Goal: Transaction & Acquisition: Purchase product/service

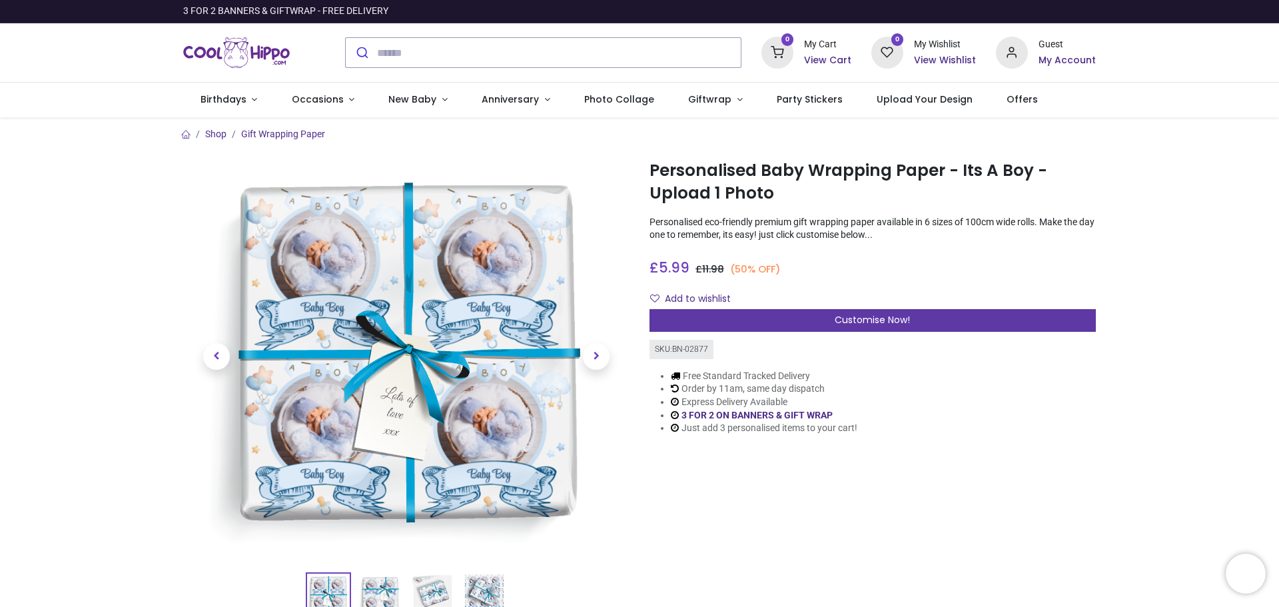
click at [885, 320] on span "Customise Now!" at bounding box center [872, 319] width 75 height 13
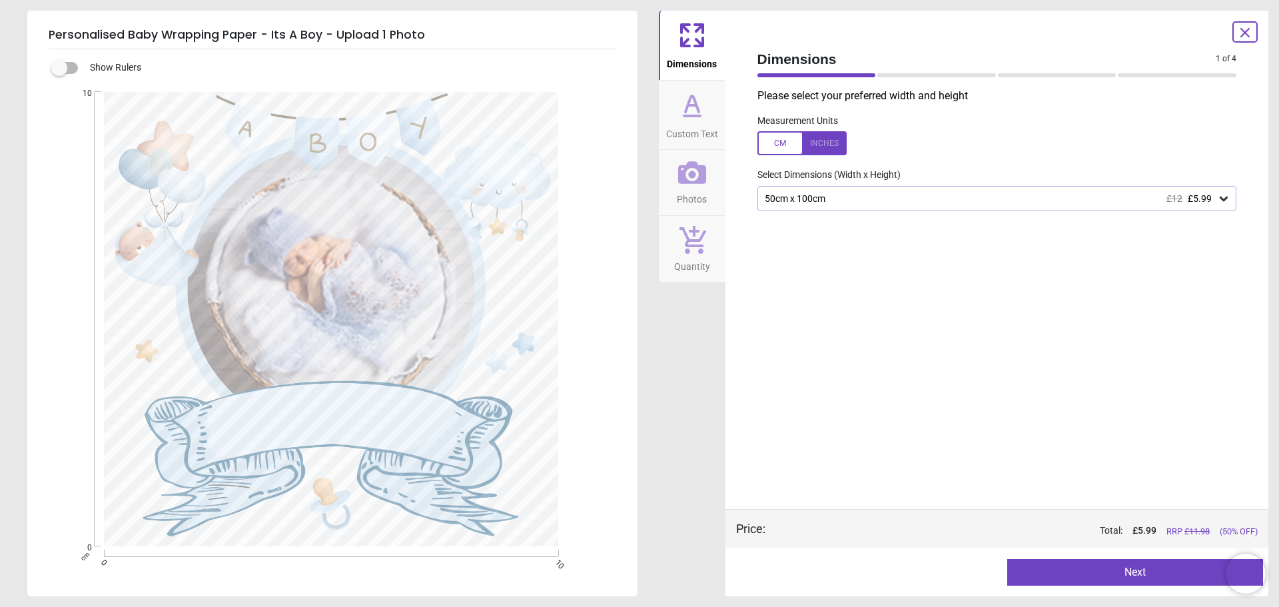
click at [1135, 571] on button "Next" at bounding box center [1135, 572] width 256 height 27
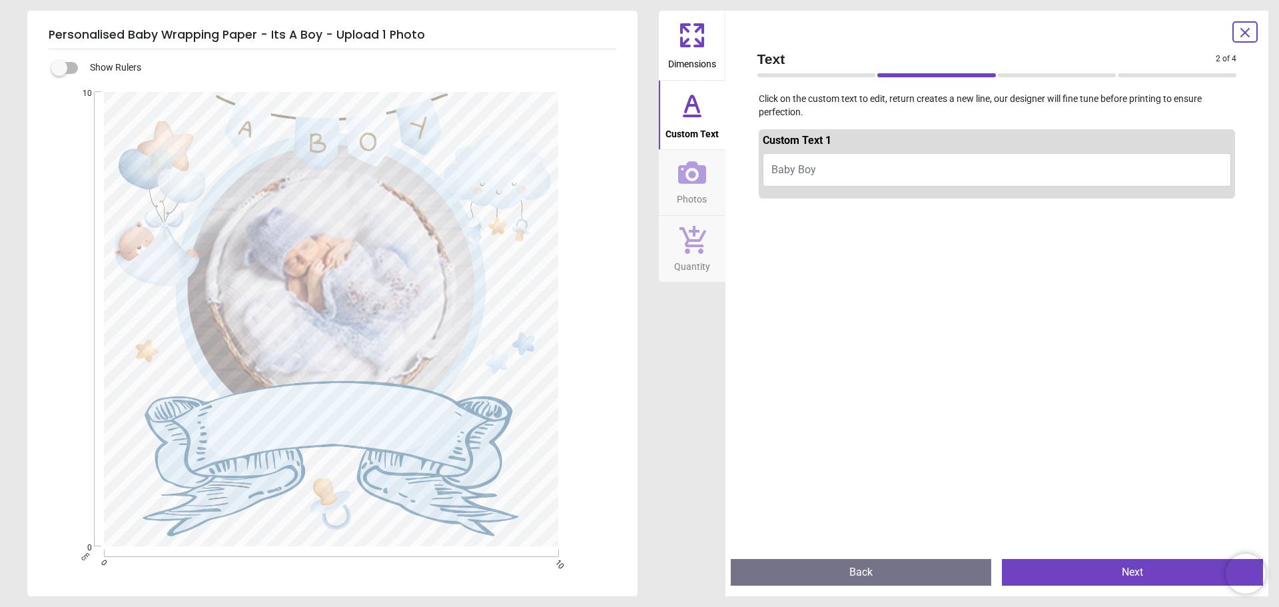
click at [832, 169] on button "Baby Boy" at bounding box center [997, 169] width 469 height 33
click at [785, 169] on span "Baby Boy" at bounding box center [793, 169] width 45 height 13
type textarea "******"
click at [1146, 575] on button "Next" at bounding box center [1132, 572] width 261 height 27
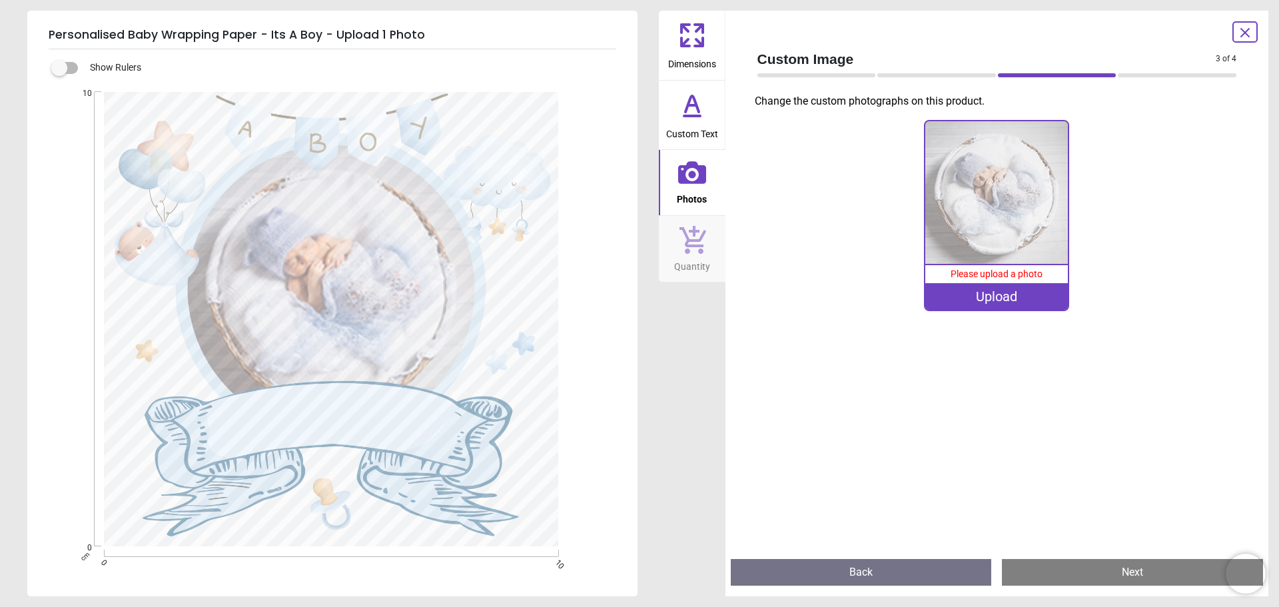
click at [982, 227] on img at bounding box center [996, 192] width 143 height 143
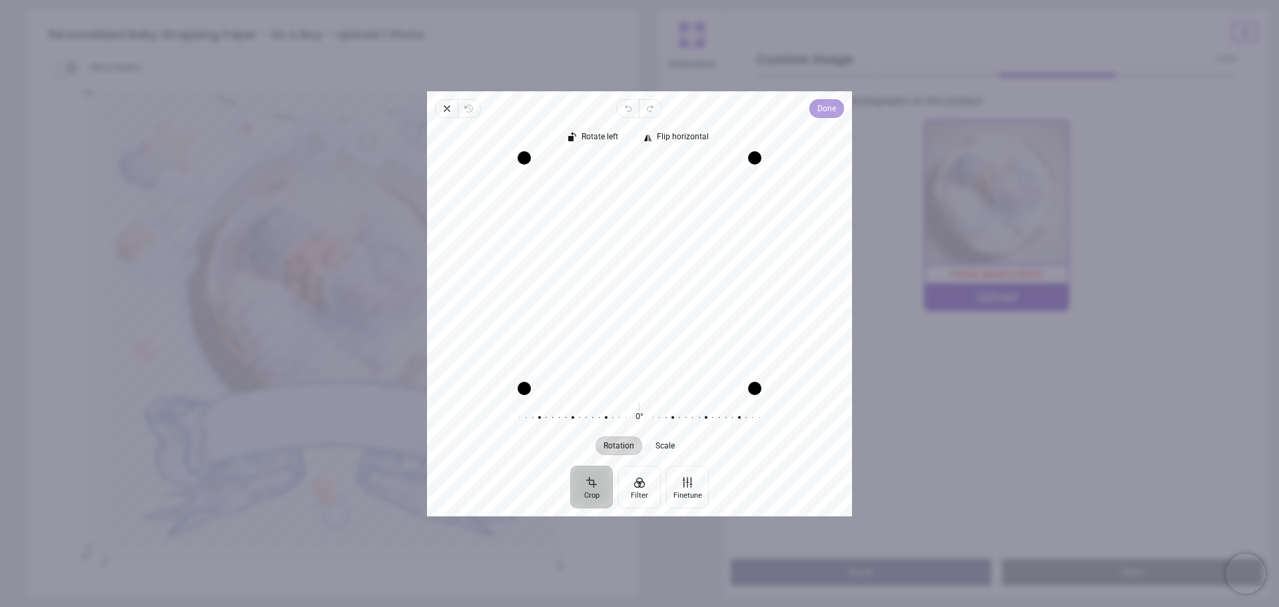
click at [830, 111] on span "Done" at bounding box center [826, 109] width 19 height 16
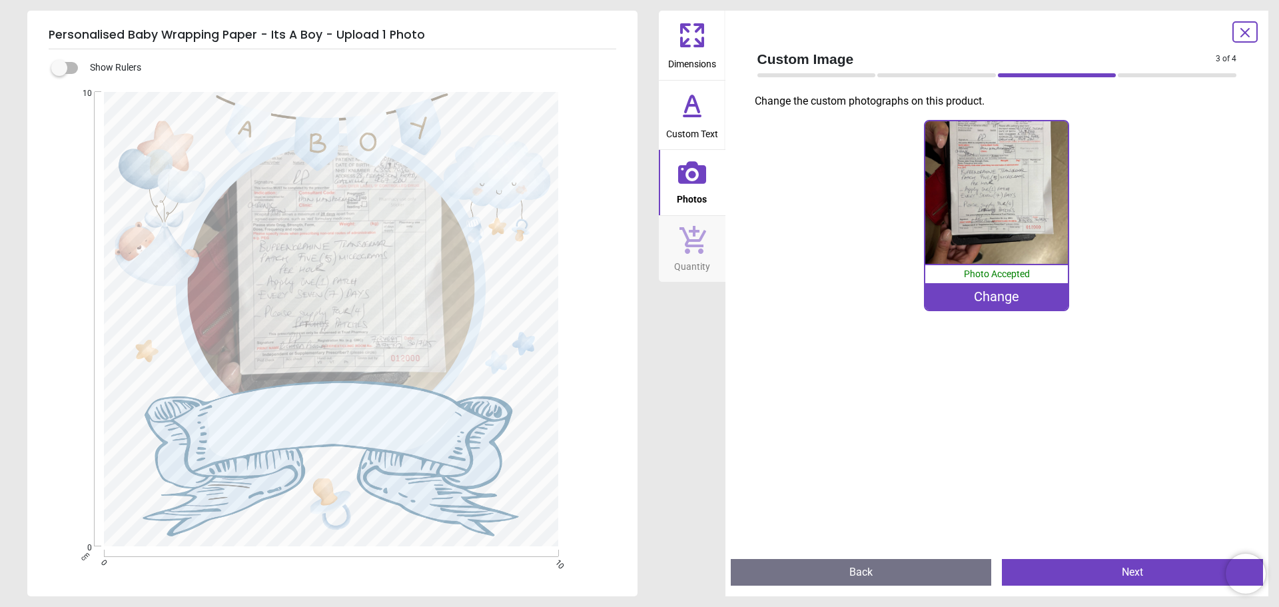
click at [1132, 575] on button "Next" at bounding box center [1132, 572] width 261 height 27
